Goal: Transaction & Acquisition: Book appointment/travel/reservation

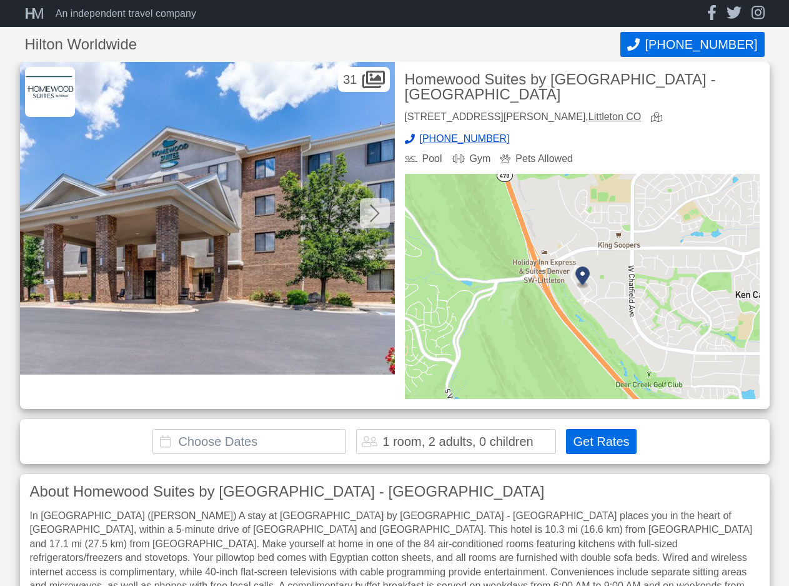
click at [511, 299] on img at bounding box center [582, 286] width 355 height 225
click at [260, 429] on input "text" at bounding box center [250, 441] width 194 height 25
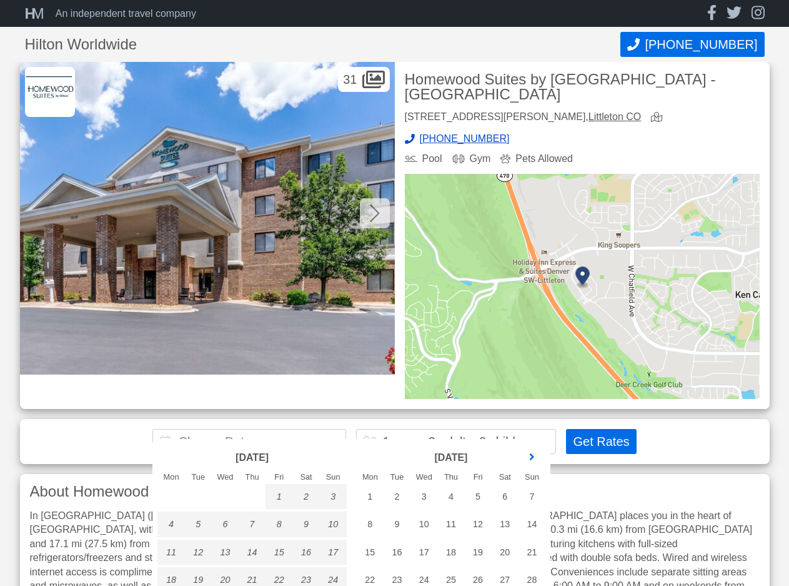
click at [529, 454] on link "next month" at bounding box center [532, 457] width 19 height 19
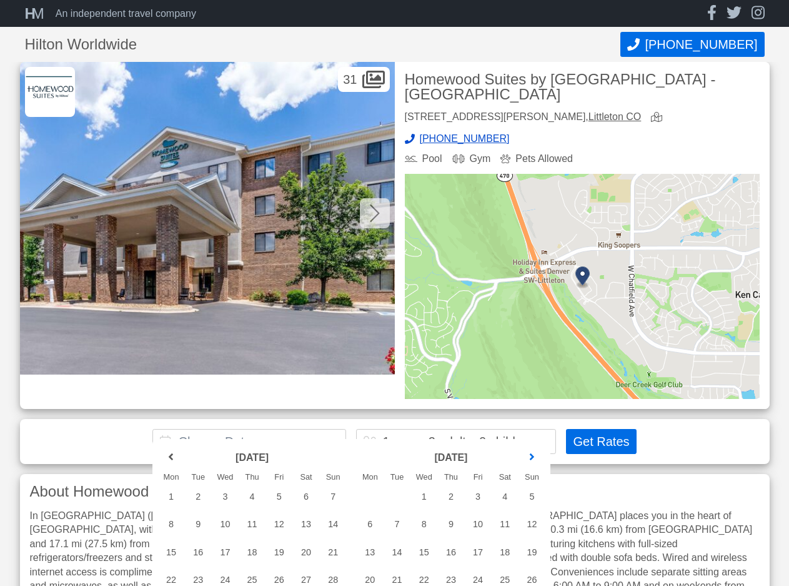
click at [530, 456] on link "next month" at bounding box center [532, 457] width 19 height 19
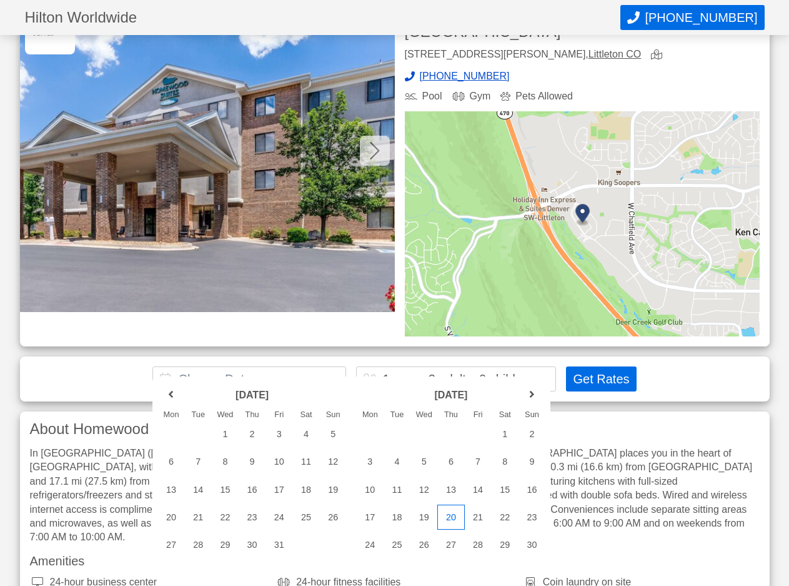
scroll to position [125, 0]
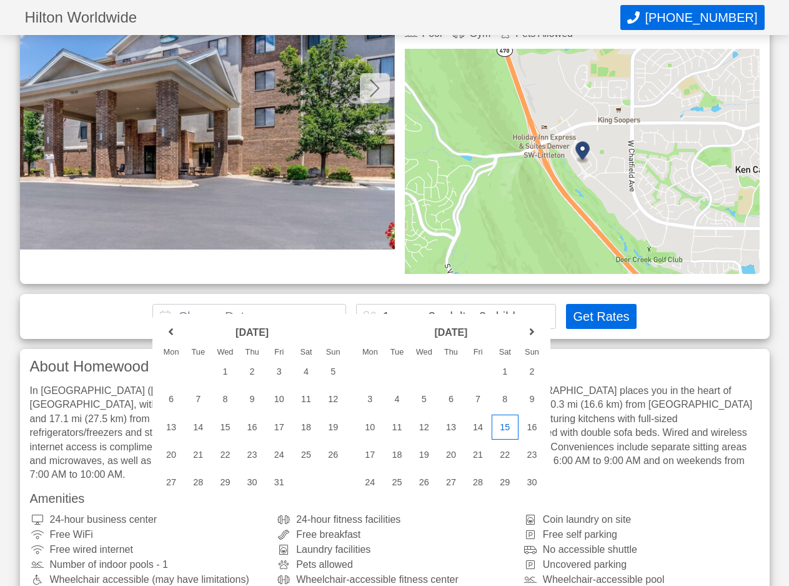
click at [508, 426] on div "15" at bounding box center [505, 426] width 27 height 25
click at [366, 455] on div "17" at bounding box center [370, 454] width 27 height 25
type input "[DATE] - [DATE]"
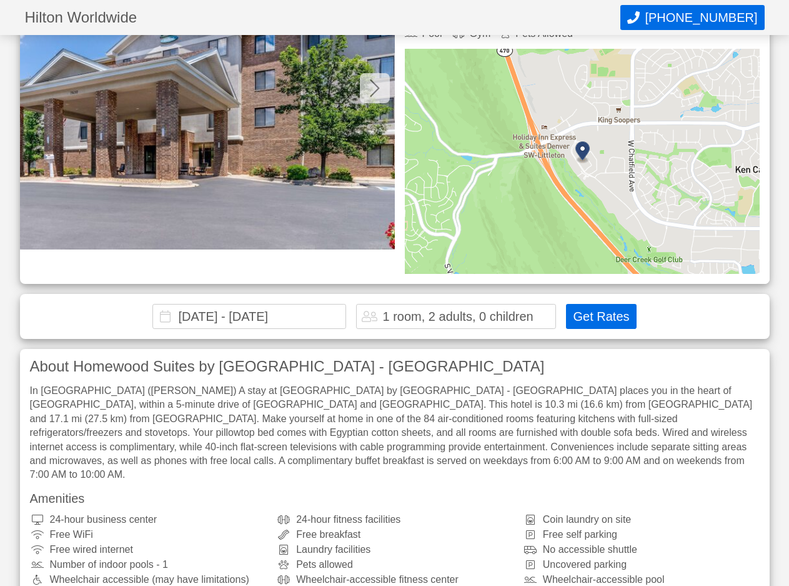
click at [592, 306] on button "Get Rates" at bounding box center [601, 316] width 70 height 25
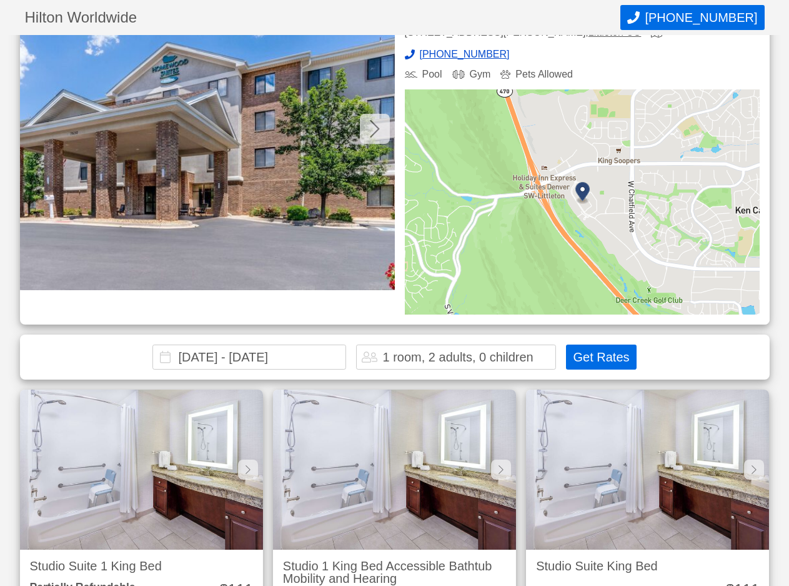
scroll to position [0, 0]
